Goal: Task Accomplishment & Management: Manage account settings

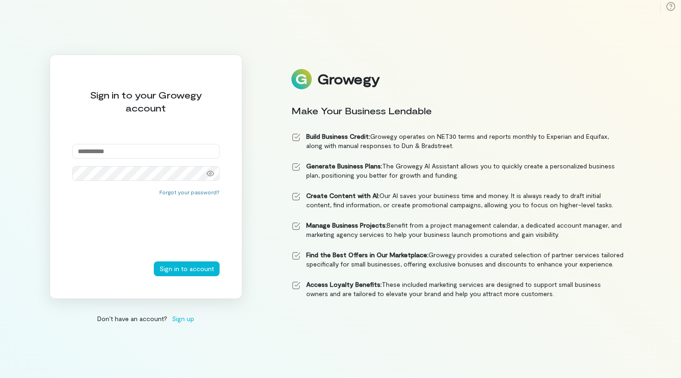
type input "**********"
click at [187, 269] on button "Sign in to account" at bounding box center [187, 269] width 66 height 15
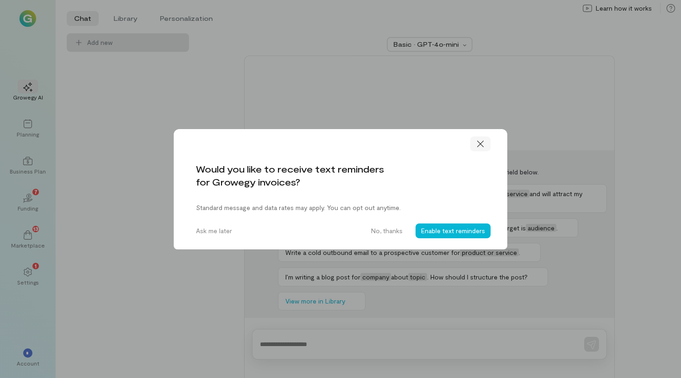
click at [482, 144] on icon at bounding box center [480, 143] width 9 height 9
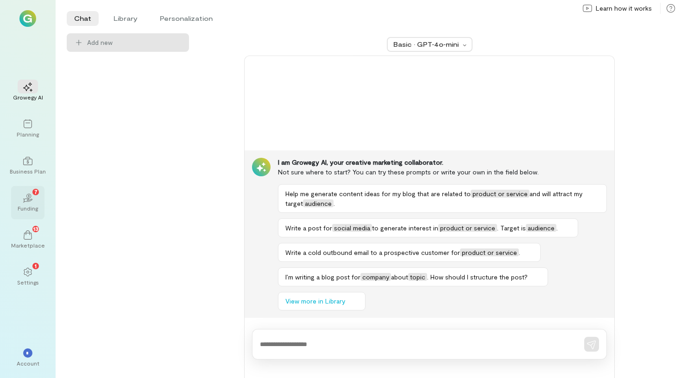
click at [30, 195] on icon "02" at bounding box center [27, 198] width 9 height 9
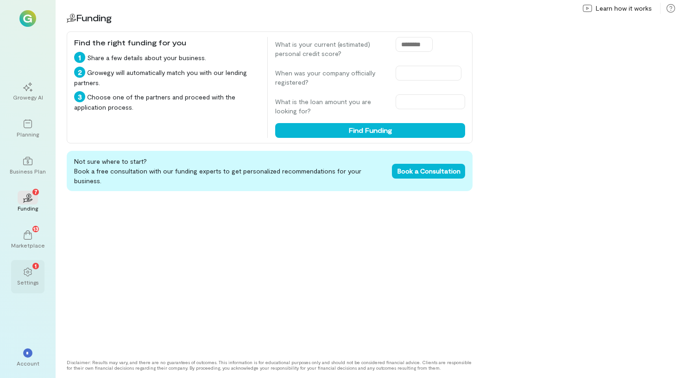
click at [25, 274] on icon at bounding box center [27, 272] width 9 height 9
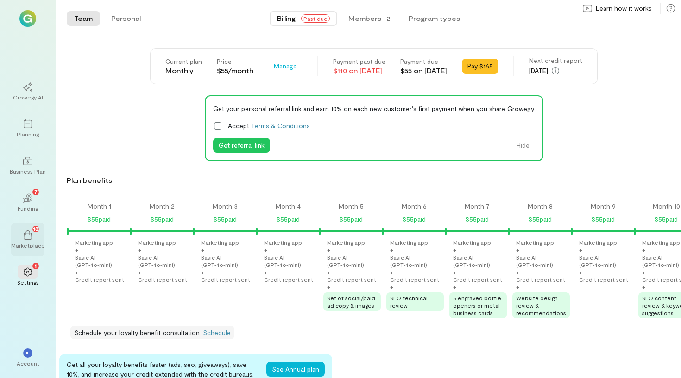
scroll to position [0, 851]
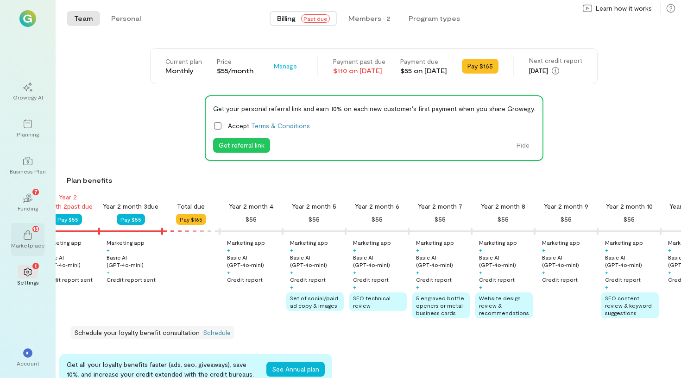
click at [30, 237] on icon at bounding box center [27, 235] width 9 height 9
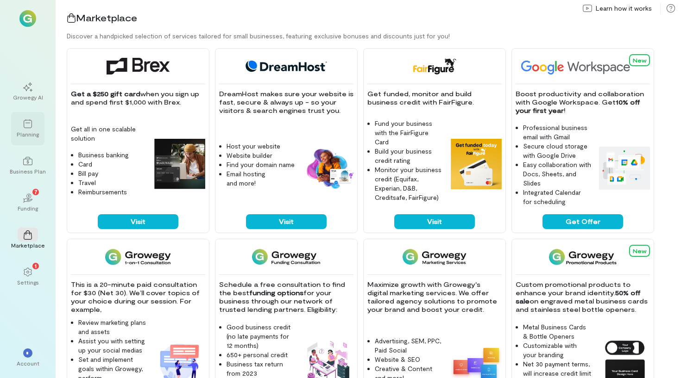
click at [25, 120] on icon at bounding box center [27, 124] width 9 height 9
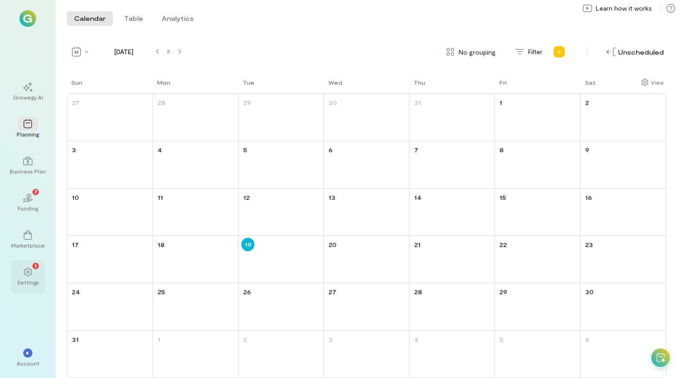
click at [32, 275] on icon at bounding box center [27, 272] width 9 height 9
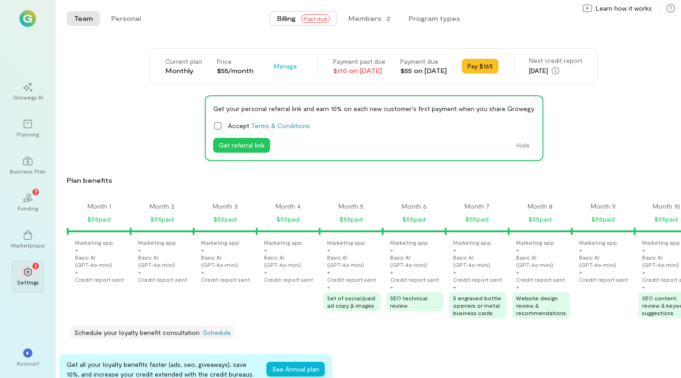
scroll to position [0, 851]
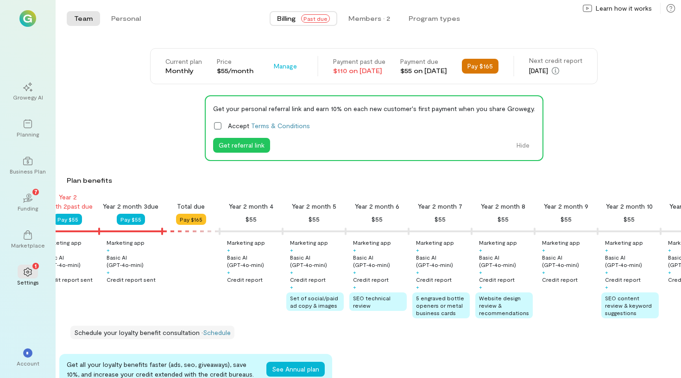
click at [491, 68] on button "Pay $165" at bounding box center [480, 66] width 37 height 15
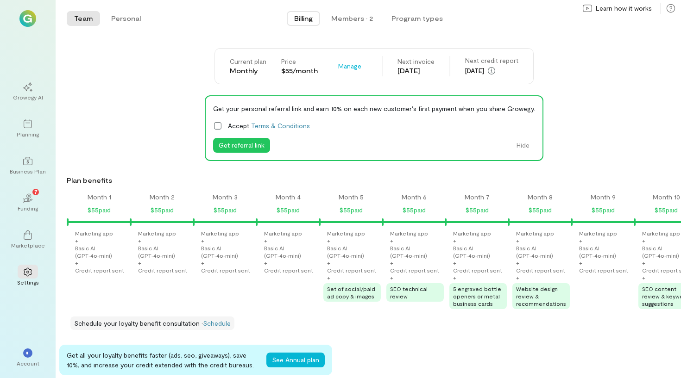
scroll to position [0, 0]
click at [348, 66] on span "Manage" at bounding box center [349, 66] width 23 height 9
click at [362, 105] on span "Cancel plan" at bounding box center [370, 104] width 34 height 9
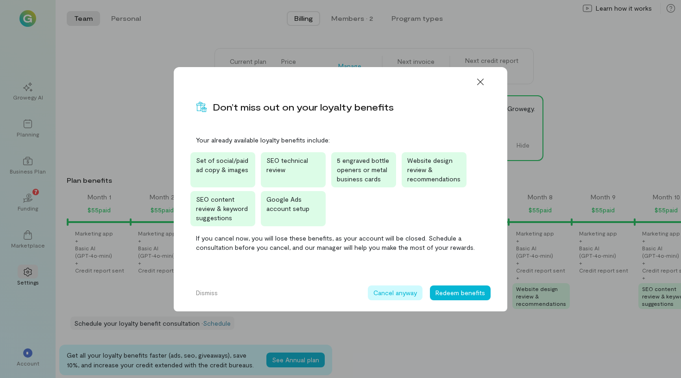
click at [403, 292] on button "Cancel anyway" at bounding box center [395, 293] width 55 height 15
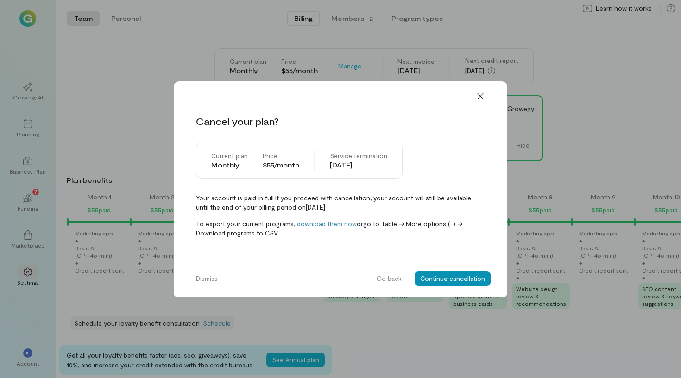
click at [437, 277] on button "Continue cancellation" at bounding box center [453, 278] width 76 height 15
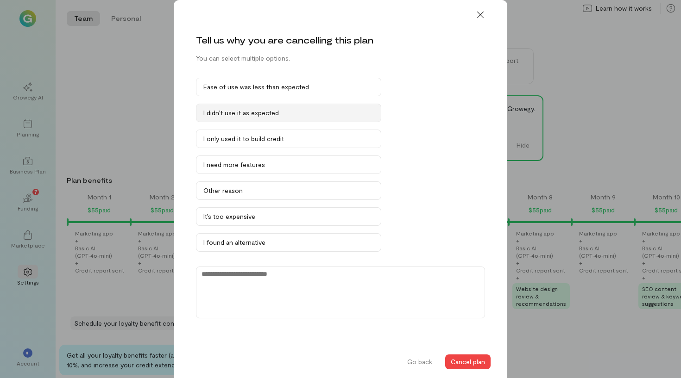
click at [266, 111] on div "I didn’t use it as expected" at bounding box center [288, 112] width 170 height 9
click at [460, 360] on button "Cancel plan" at bounding box center [467, 362] width 45 height 15
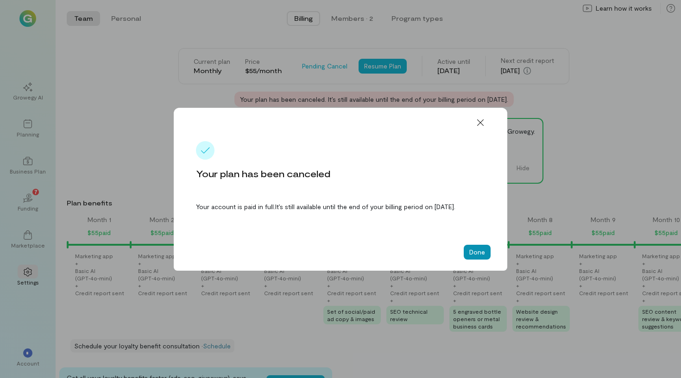
click at [478, 257] on button "Done" at bounding box center [477, 252] width 27 height 15
